Goal: Submit feedback/report problem: Submit feedback/report problem

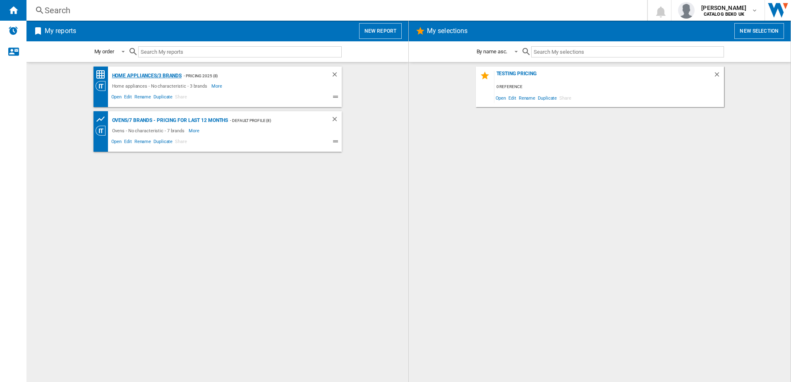
click at [160, 74] on div "Home appliances/3 brands" at bounding box center [146, 76] width 72 height 10
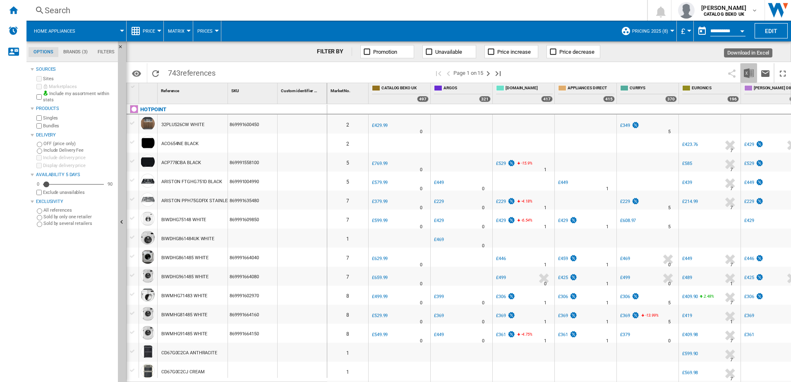
click at [748, 73] on img "Download in Excel" at bounding box center [749, 73] width 10 height 10
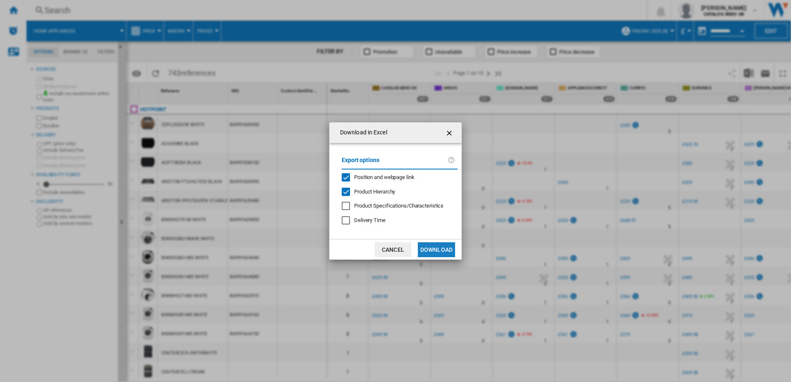
click at [427, 250] on button "Download" at bounding box center [436, 249] width 37 height 15
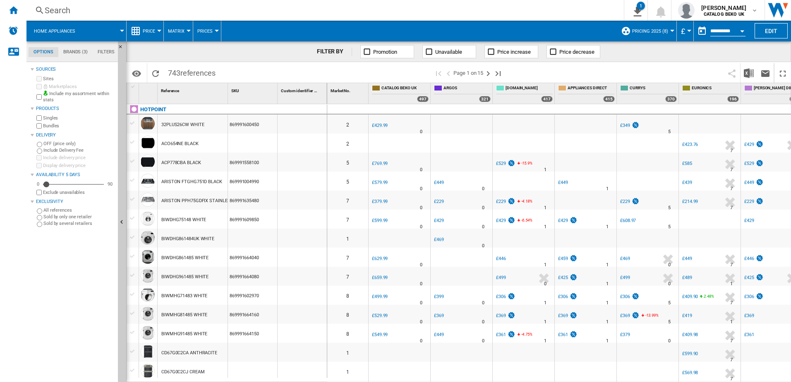
click at [80, 6] on div "Search" at bounding box center [324, 11] width 558 height 12
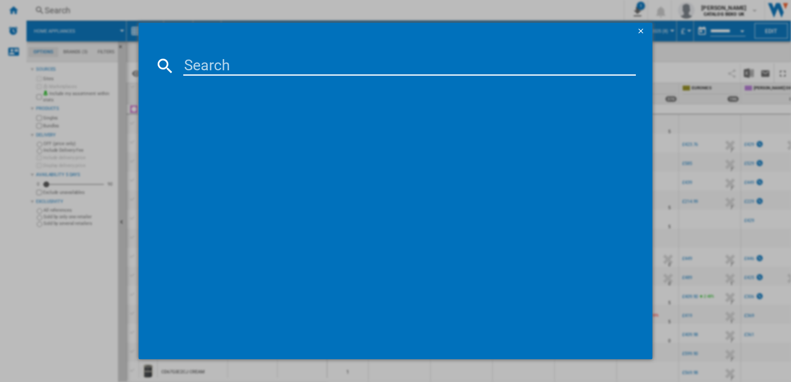
click at [260, 71] on input at bounding box center [409, 66] width 453 height 20
paste input "HP105ACAREUK"
type input "HP105ACARE"
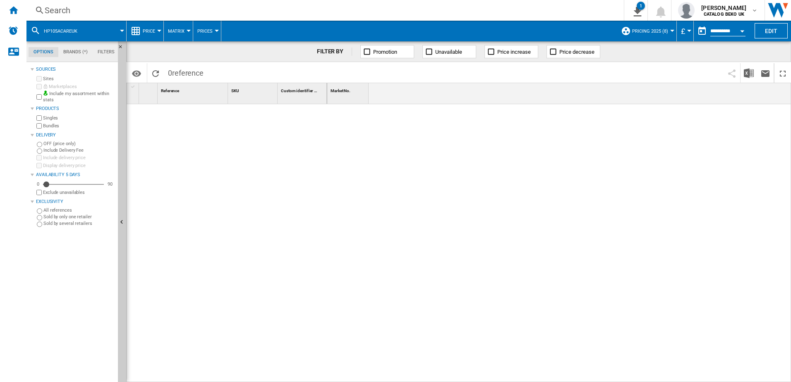
click at [68, 6] on div "Search" at bounding box center [324, 11] width 558 height 12
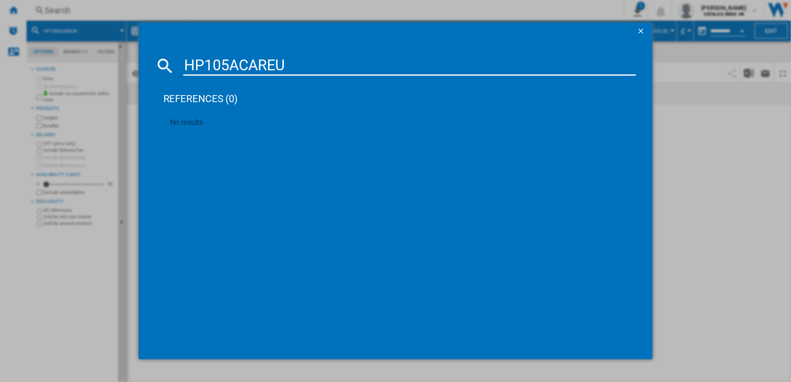
type input "HP105ACARE"
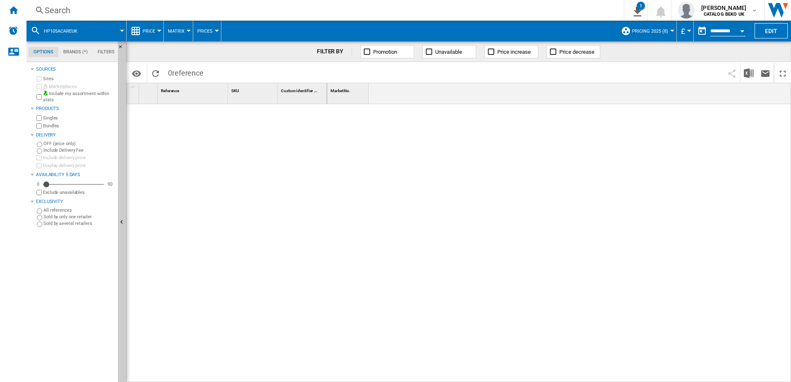
click at [92, 29] on span at bounding box center [105, 31] width 33 height 21
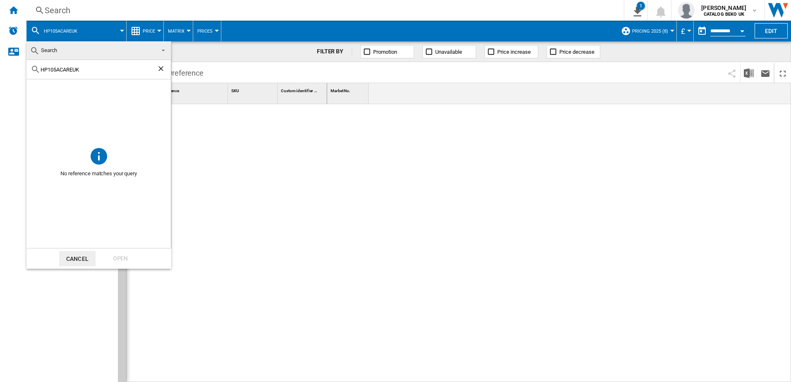
click at [158, 68] on ng-md-icon "Clear search" at bounding box center [162, 70] width 10 height 10
click at [114, 72] on input "text" at bounding box center [104, 70] width 126 height 6
paste input "HP105ACAREUK"
type input "HP105ACARE"
click at [114, 72] on input "HP105ACARE" at bounding box center [99, 70] width 116 height 6
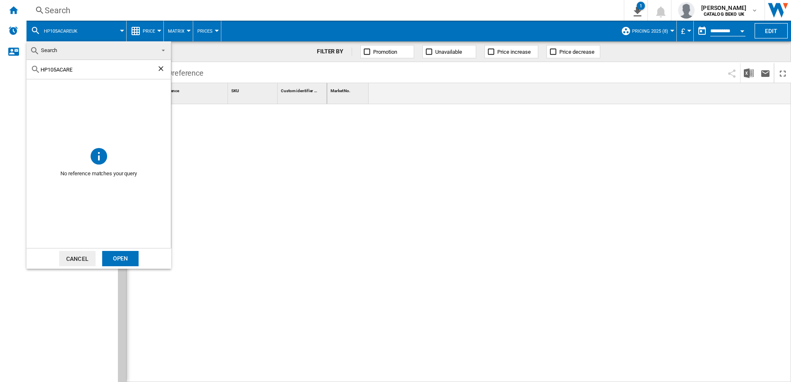
click at [133, 259] on div "Open" at bounding box center [120, 258] width 36 height 15
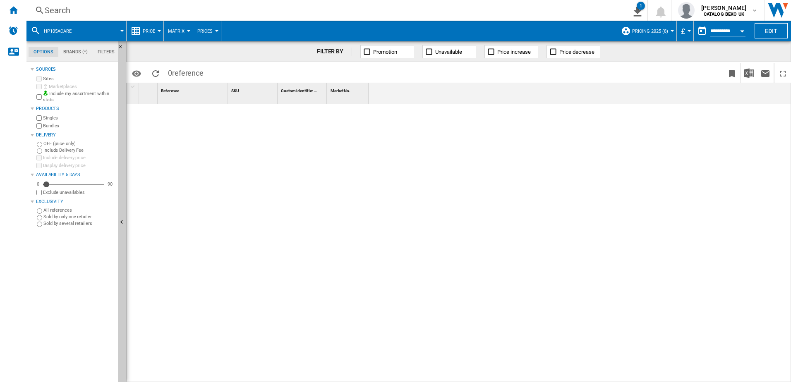
click at [48, 31] on span "HP105ACARE" at bounding box center [58, 31] width 28 height 5
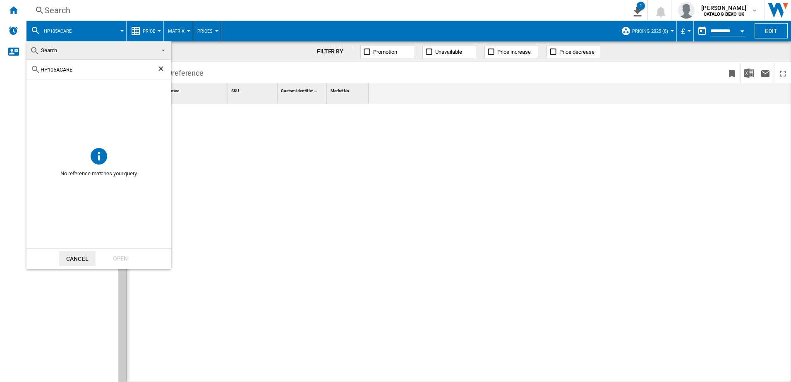
drag, startPoint x: 74, startPoint y: 69, endPoint x: 58, endPoint y: 65, distance: 17.3
click at [58, 65] on div "HP105ACARE" at bounding box center [98, 69] width 144 height 19
type input "HP105"
click at [160, 71] on ng-md-icon "Clear search" at bounding box center [162, 70] width 10 height 10
click at [7, 29] on md-backdrop at bounding box center [395, 191] width 791 height 382
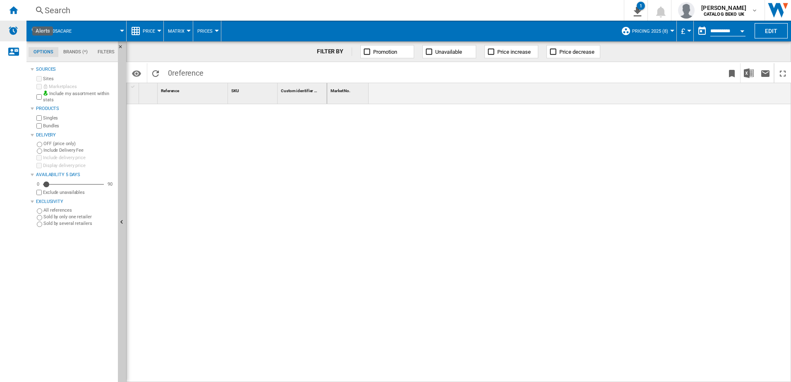
click at [12, 34] on img "Alerts" at bounding box center [13, 31] width 10 height 10
click at [15, 52] on ng-md-icon "Contact us" at bounding box center [13, 51] width 10 height 10
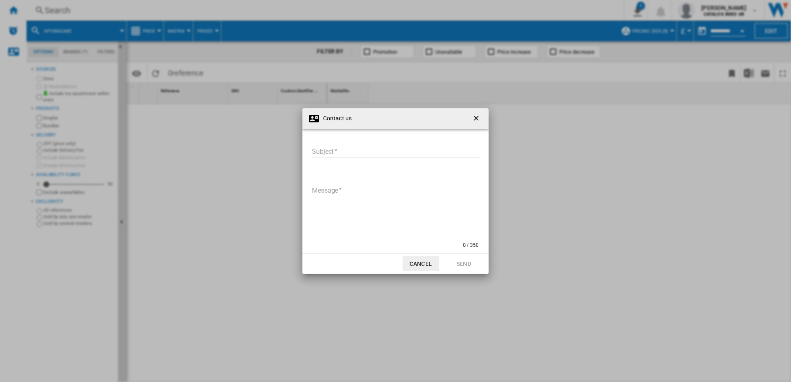
click at [344, 146] on input "Subject" at bounding box center [396, 152] width 168 height 12
type input "**********"
click at [352, 194] on textarea "Message" at bounding box center [396, 213] width 168 height 56
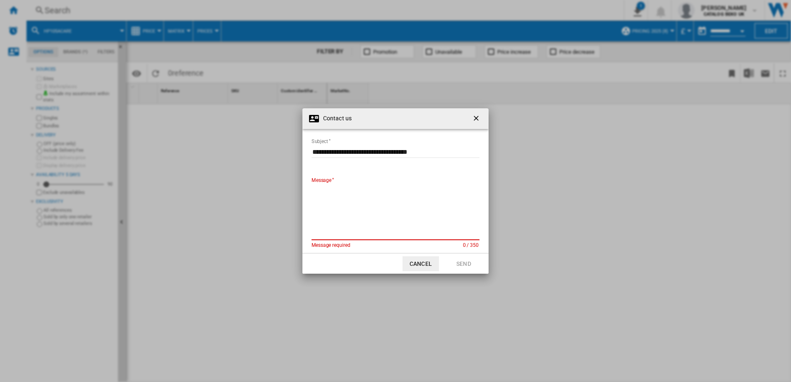
click at [353, 197] on textarea "Message" at bounding box center [396, 213] width 168 height 56
paste textarea "**********"
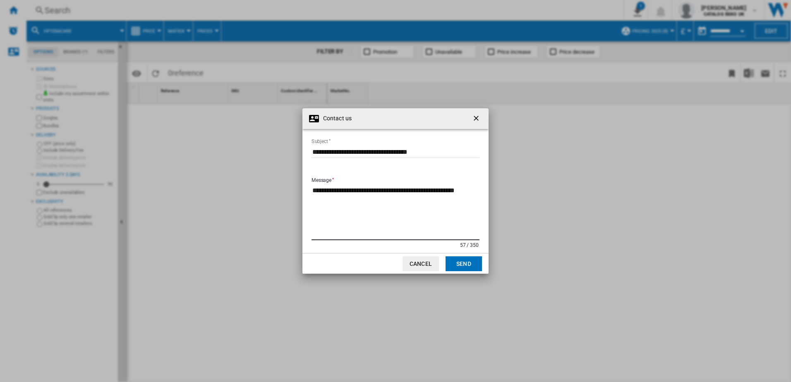
type textarea "**********"
click at [463, 261] on button "Send" at bounding box center [464, 264] width 36 height 15
